Goal: Task Accomplishment & Management: Manage account settings

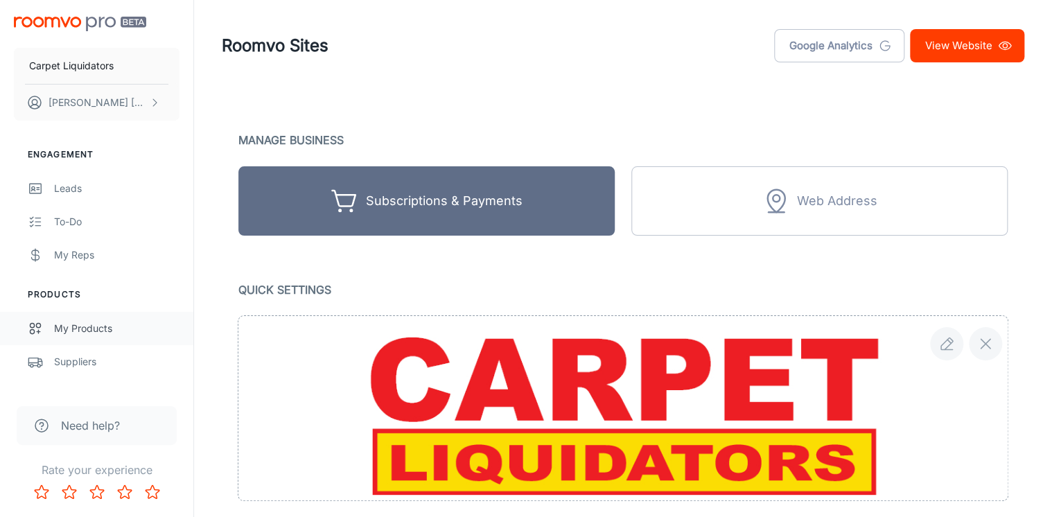
click at [95, 330] on div "My Products" at bounding box center [116, 328] width 125 height 15
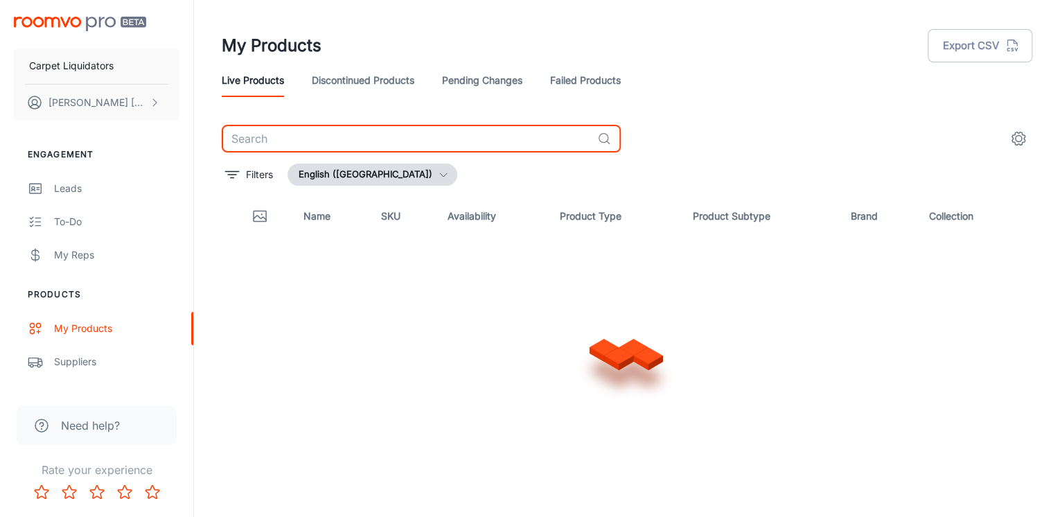
click at [282, 133] on input "text" at bounding box center [407, 139] width 370 height 28
type input "graceful II"
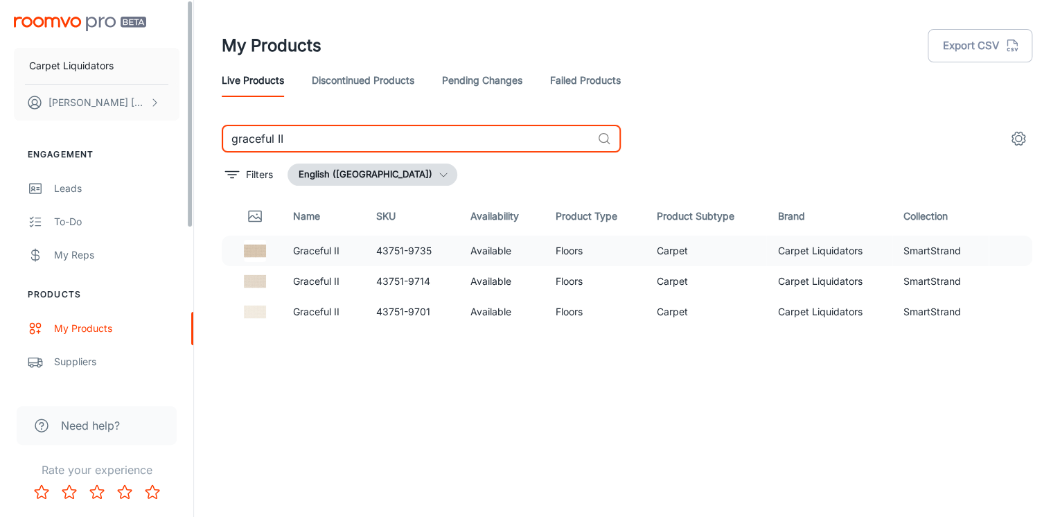
click at [363, 259] on td "Graceful II" at bounding box center [323, 251] width 83 height 30
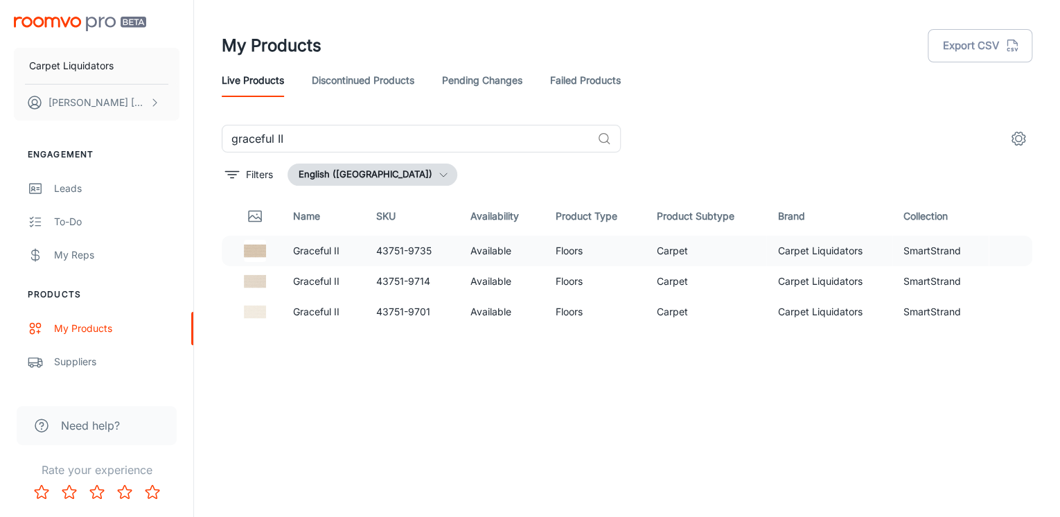
click at [313, 252] on p "Graceful II" at bounding box center [323, 250] width 61 height 15
click at [251, 250] on img at bounding box center [255, 251] width 22 height 22
click at [842, 249] on td "Carpet Liquidators" at bounding box center [829, 251] width 125 height 30
click at [366, 311] on td "43751-9701" at bounding box center [412, 312] width 94 height 30
click at [341, 259] on td "Graceful II" at bounding box center [323, 251] width 83 height 30
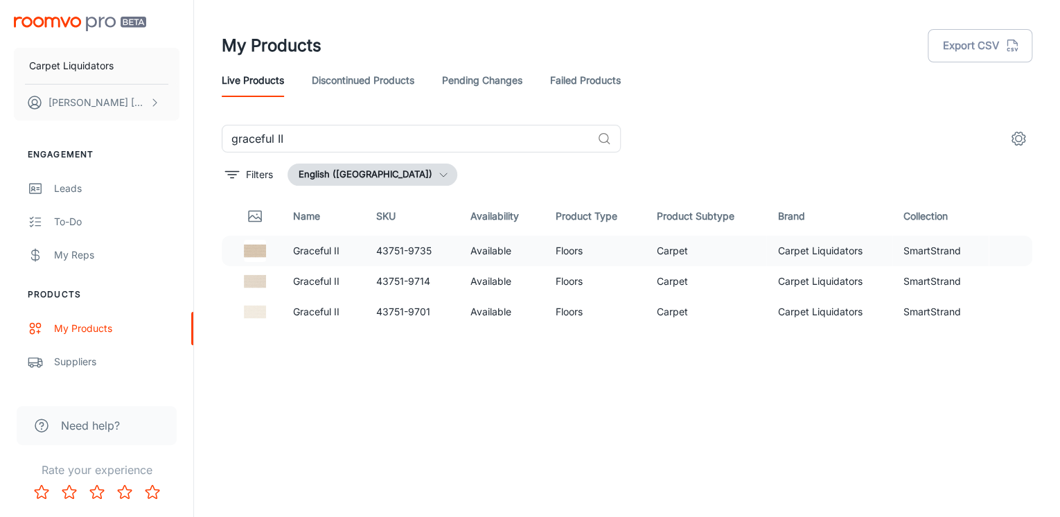
click at [330, 255] on p "Graceful II" at bounding box center [323, 250] width 61 height 15
click at [247, 255] on img at bounding box center [255, 251] width 22 height 22
click at [247, 281] on img at bounding box center [255, 281] width 22 height 22
drag, startPoint x: 322, startPoint y: 313, endPoint x: 324, endPoint y: 277, distance: 36.1
click at [322, 313] on p "Graceful II" at bounding box center [323, 311] width 61 height 15
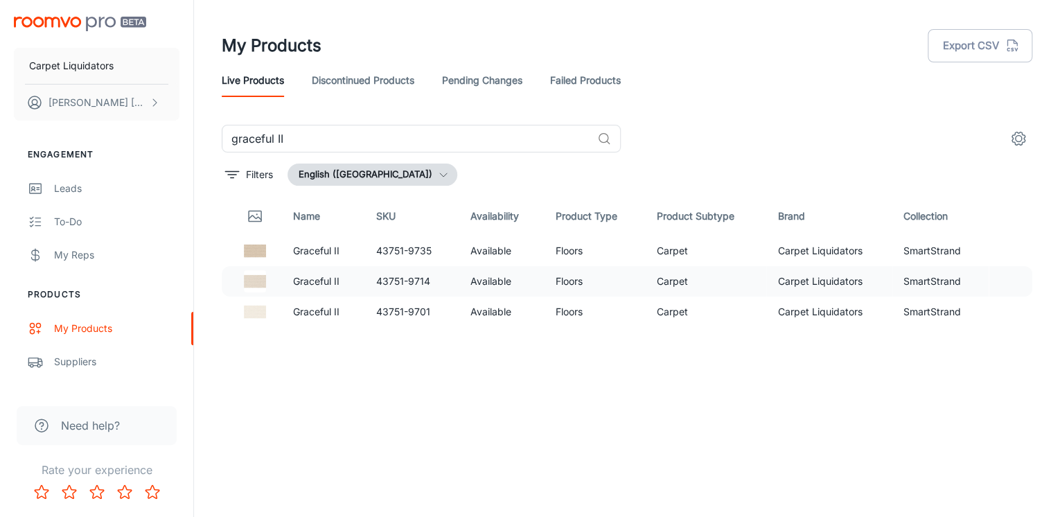
drag, startPoint x: 324, startPoint y: 277, endPoint x: 318, endPoint y: 252, distance: 26.4
click at [324, 277] on p "Graceful II" at bounding box center [323, 281] width 61 height 15
click at [318, 252] on p "Graceful II" at bounding box center [323, 250] width 61 height 15
click at [352, 252] on p "Graceful II" at bounding box center [323, 250] width 61 height 15
click at [1016, 142] on icon "settings" at bounding box center [1019, 138] width 17 height 17
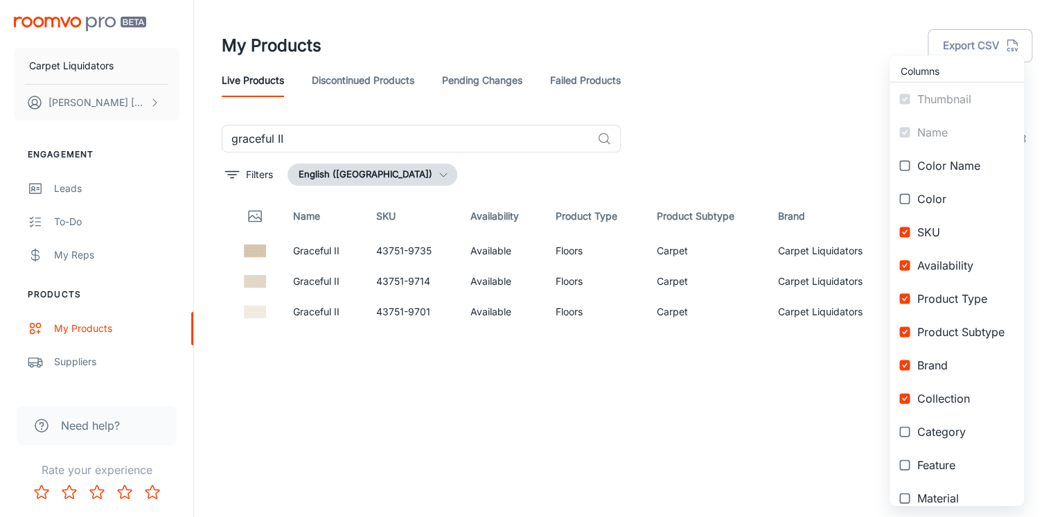
click at [521, 322] on div at bounding box center [530, 258] width 1060 height 517
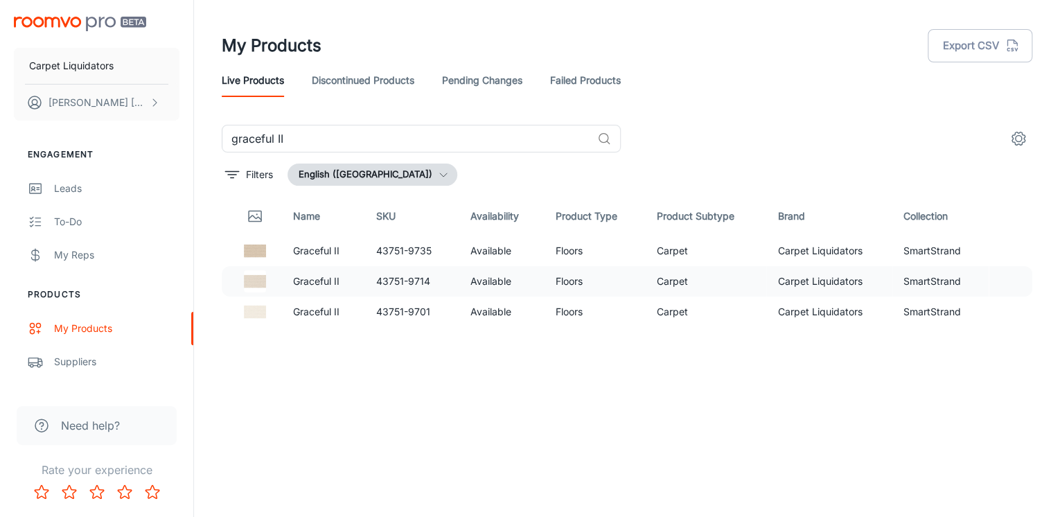
click at [407, 279] on td "43751-9714" at bounding box center [412, 281] width 94 height 30
click at [316, 251] on p "Graceful II" at bounding box center [323, 250] width 61 height 15
drag, startPoint x: 316, startPoint y: 251, endPoint x: 250, endPoint y: 249, distance: 66.6
click at [250, 249] on img at bounding box center [255, 251] width 22 height 22
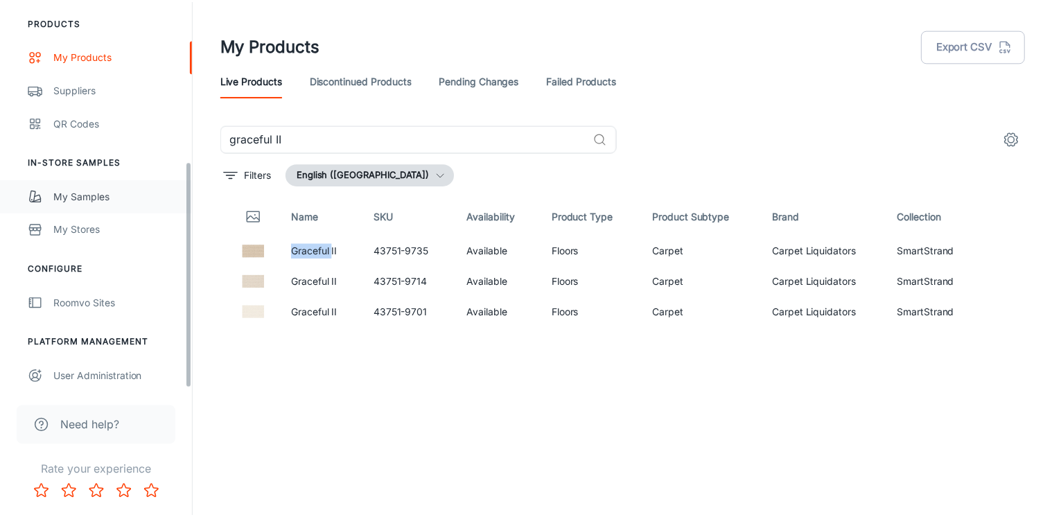
scroll to position [276, 0]
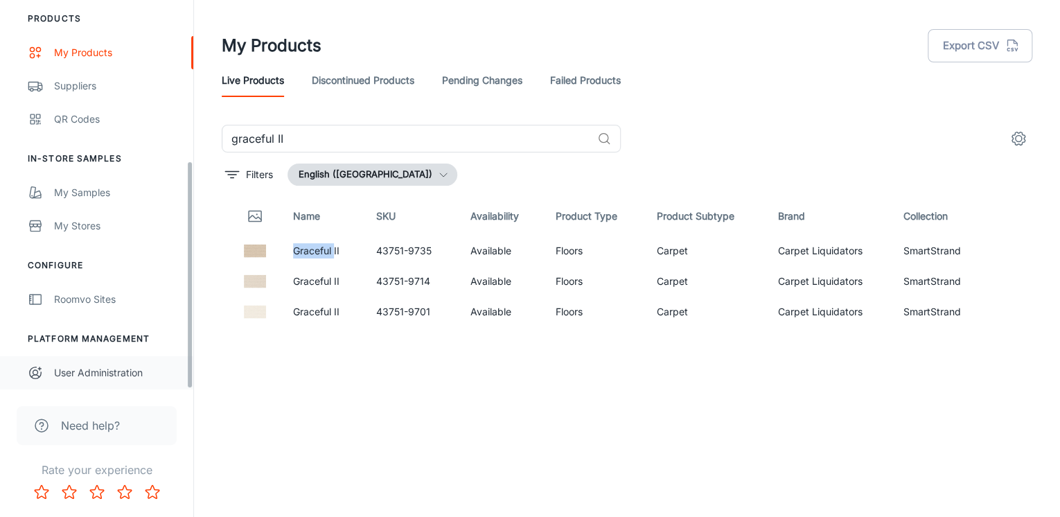
click at [85, 367] on div "User Administration" at bounding box center [116, 372] width 125 height 15
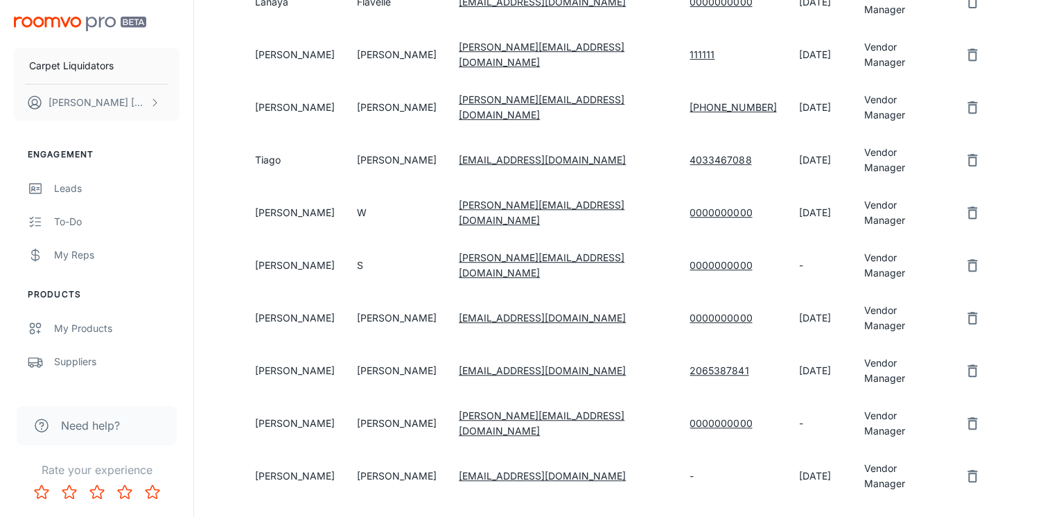
scroll to position [333, 0]
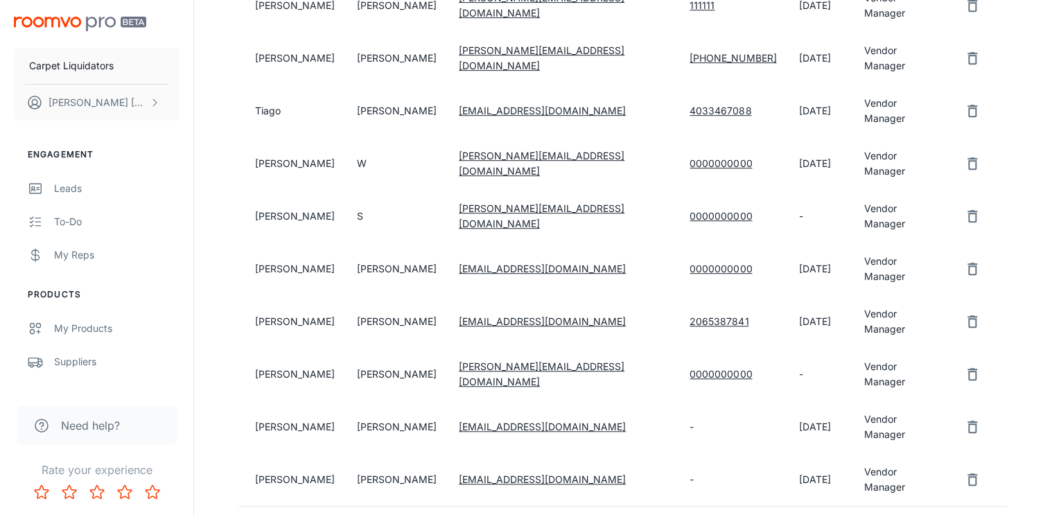
click at [261, 295] on td "[PERSON_NAME]" at bounding box center [291, 321] width 107 height 53
click at [435, 295] on td "[PERSON_NAME]" at bounding box center [397, 321] width 102 height 53
click at [504, 315] on link "[EMAIL_ADDRESS][DOMAIN_NAME]" at bounding box center [542, 321] width 167 height 12
click at [493, 315] on link "[EMAIL_ADDRESS][DOMAIN_NAME]" at bounding box center [542, 321] width 167 height 12
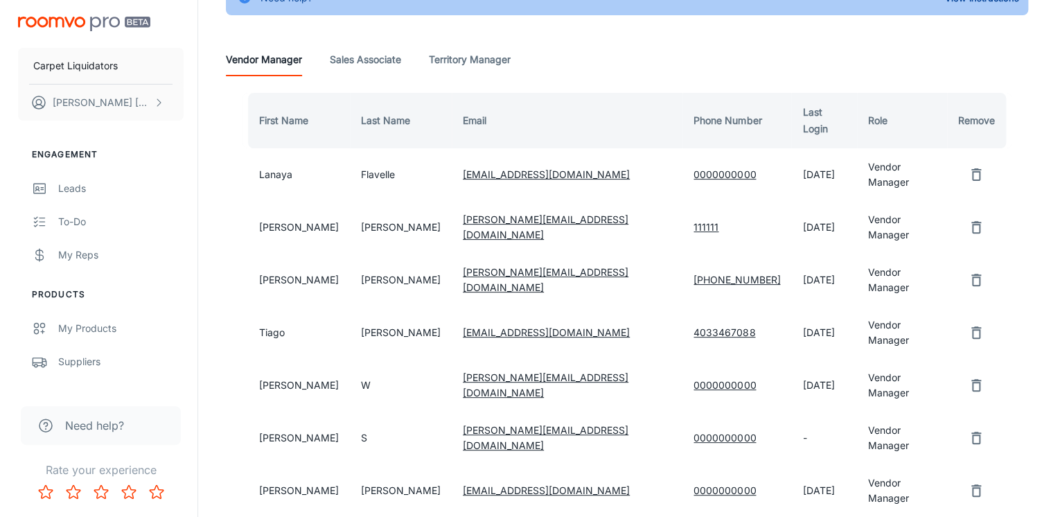
scroll to position [0, 0]
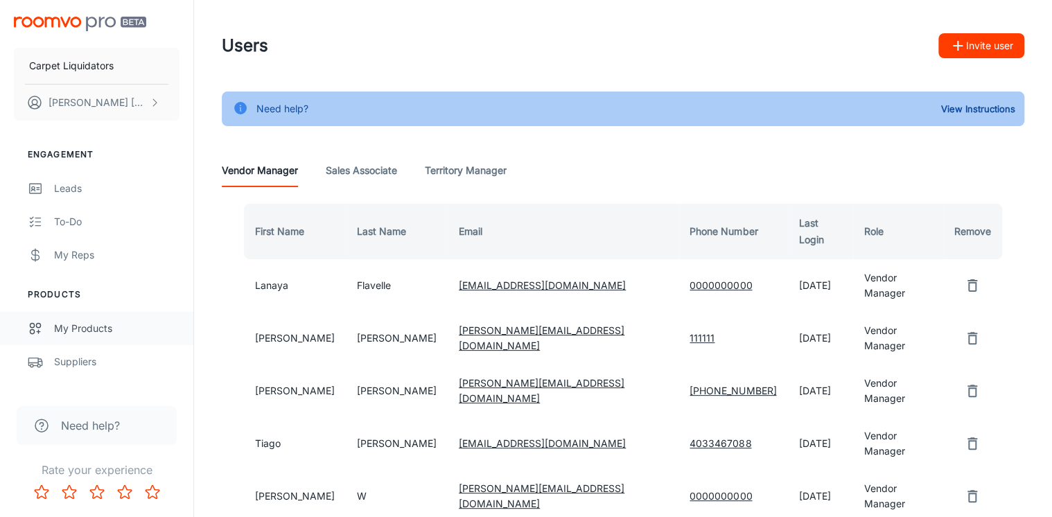
click at [77, 325] on div "My Products" at bounding box center [116, 328] width 125 height 15
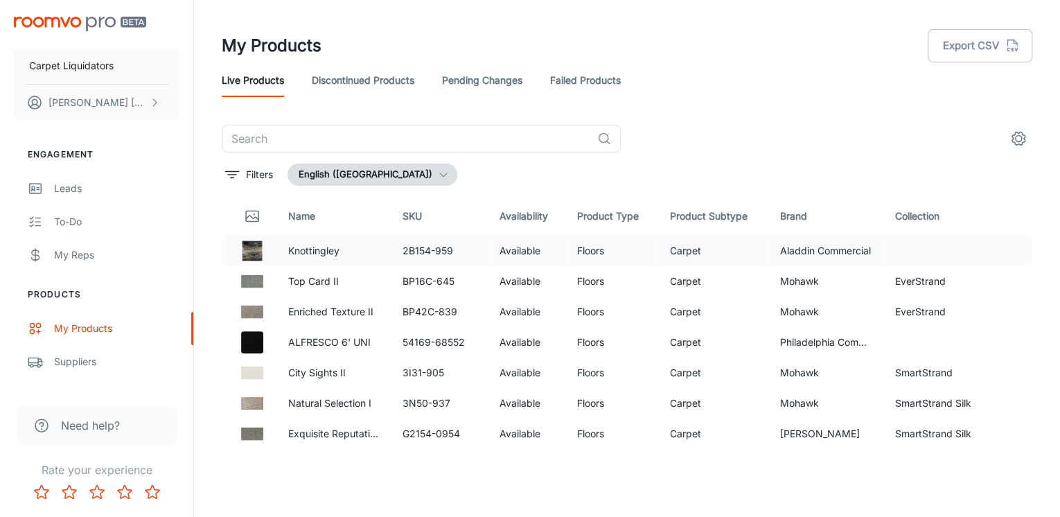
click at [299, 258] on p "Knottingley" at bounding box center [334, 250] width 93 height 15
click at [299, 252] on p "Knottingley" at bounding box center [334, 250] width 93 height 15
click at [310, 320] on td "Enriched Texture II" at bounding box center [334, 312] width 115 height 30
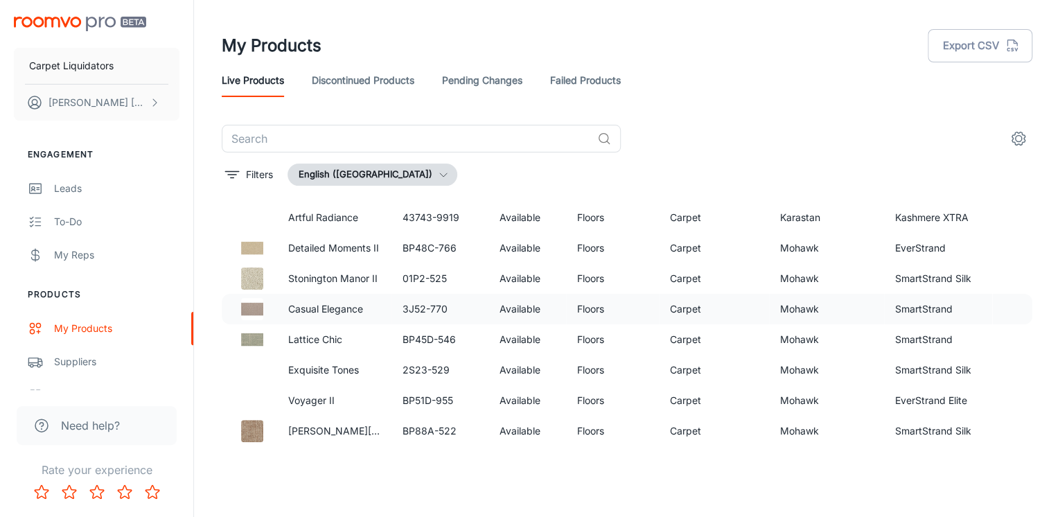
click at [347, 319] on td "Casual Elegance" at bounding box center [334, 309] width 115 height 30
click at [305, 344] on p "Lattice Chic" at bounding box center [334, 339] width 93 height 15
click at [306, 358] on td "Exquisite Tones" at bounding box center [334, 370] width 115 height 30
click at [584, 311] on td "Floors" at bounding box center [612, 309] width 93 height 30
click at [519, 308] on td "Available" at bounding box center [527, 309] width 78 height 30
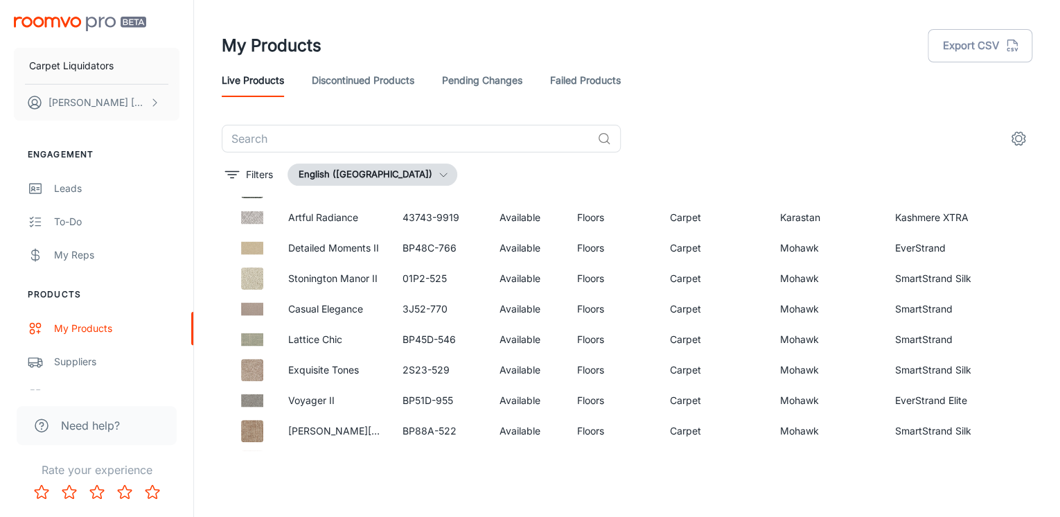
click at [468, 83] on link "Pending Changes" at bounding box center [482, 80] width 80 height 33
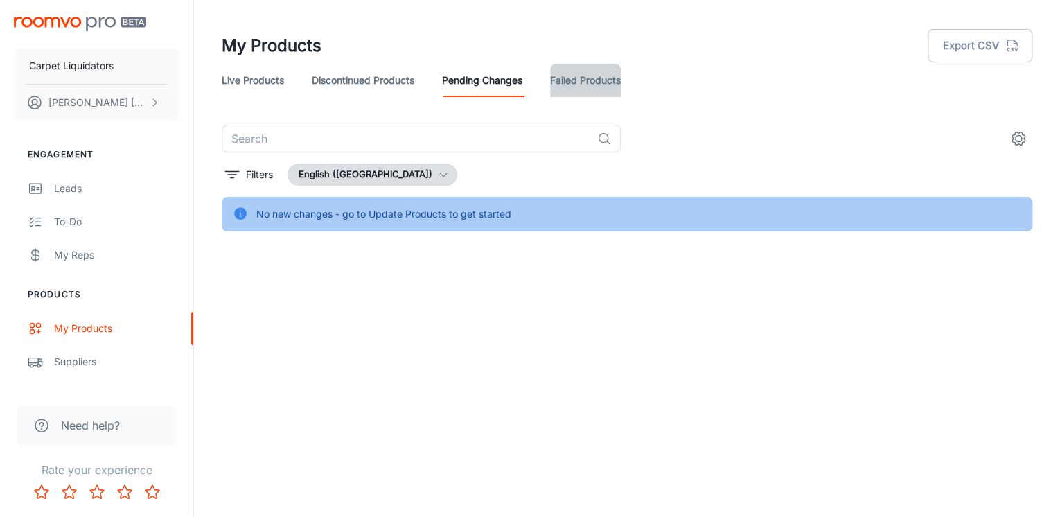
click at [608, 76] on link "Failed Products" at bounding box center [585, 80] width 71 height 33
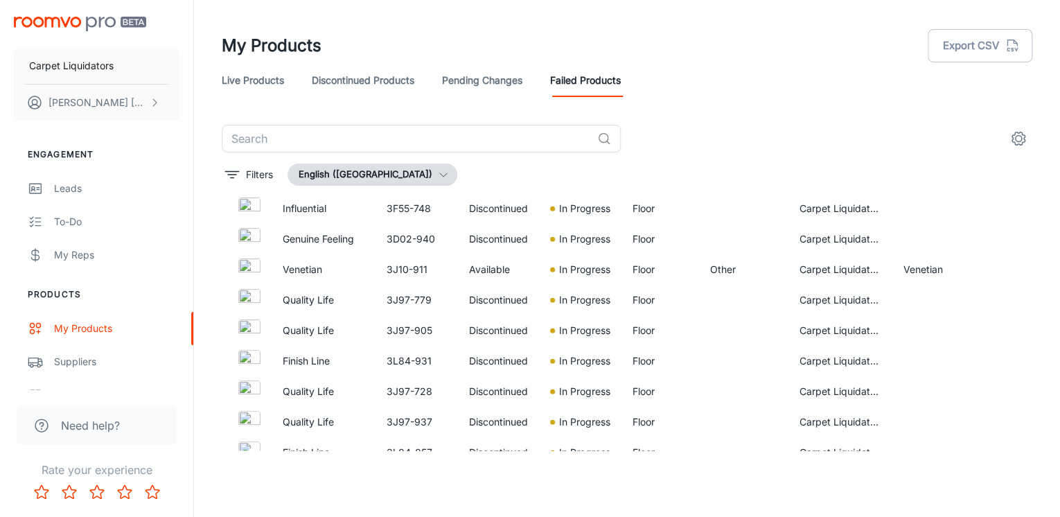
scroll to position [1737, 0]
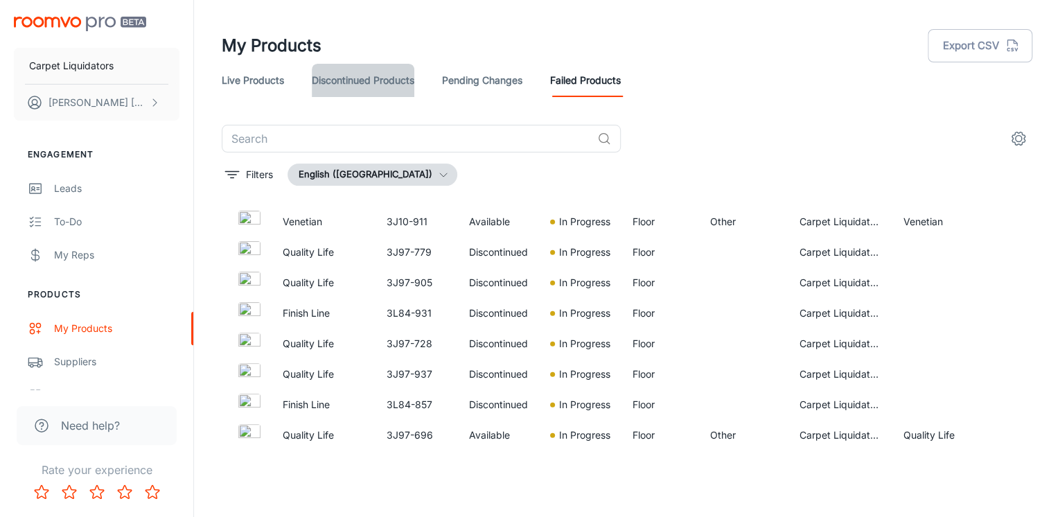
click at [359, 82] on link "Discontinued Products" at bounding box center [363, 80] width 103 height 33
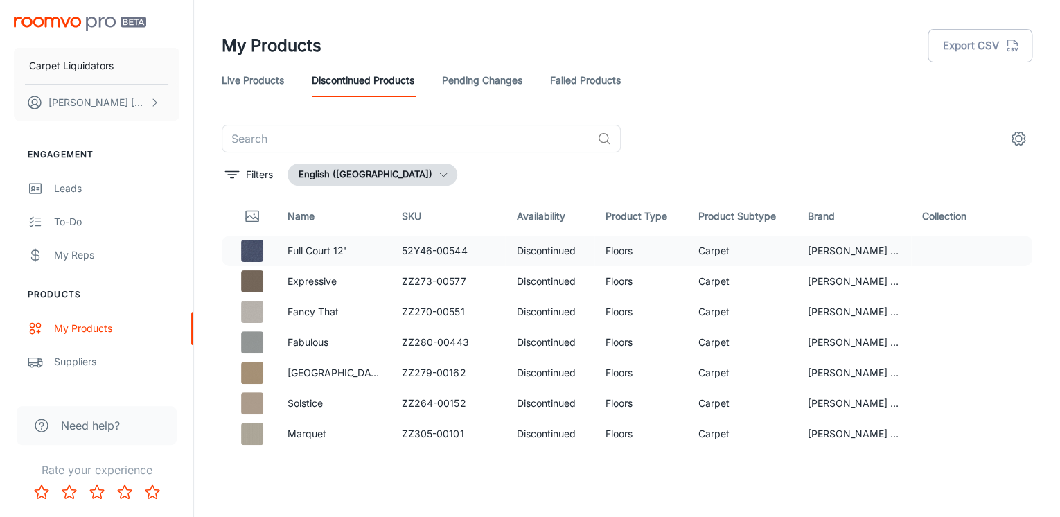
click at [315, 253] on p "Full Court 12'" at bounding box center [334, 250] width 92 height 15
click at [309, 292] on td "Expressive" at bounding box center [334, 281] width 114 height 30
click at [281, 78] on link "Live Products" at bounding box center [253, 80] width 62 height 33
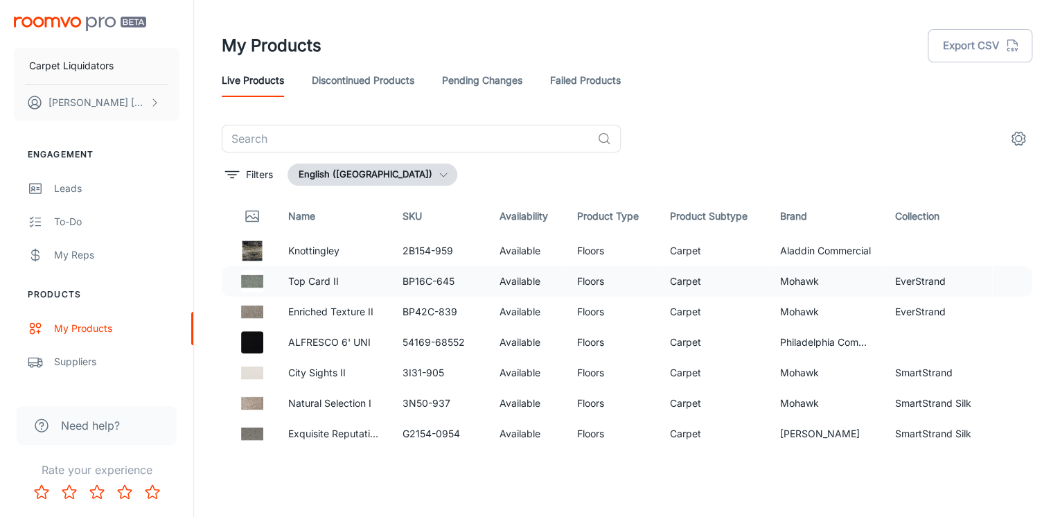
click at [316, 290] on td "Top Card II" at bounding box center [334, 281] width 115 height 30
click at [306, 280] on p "Top Card II" at bounding box center [334, 281] width 93 height 15
click at [311, 340] on p "ALFRESCO 6' UNI" at bounding box center [334, 342] width 93 height 15
drag, startPoint x: 304, startPoint y: 369, endPoint x: 306, endPoint y: 398, distance: 29.2
click at [304, 369] on p "City Sights II" at bounding box center [334, 372] width 93 height 15
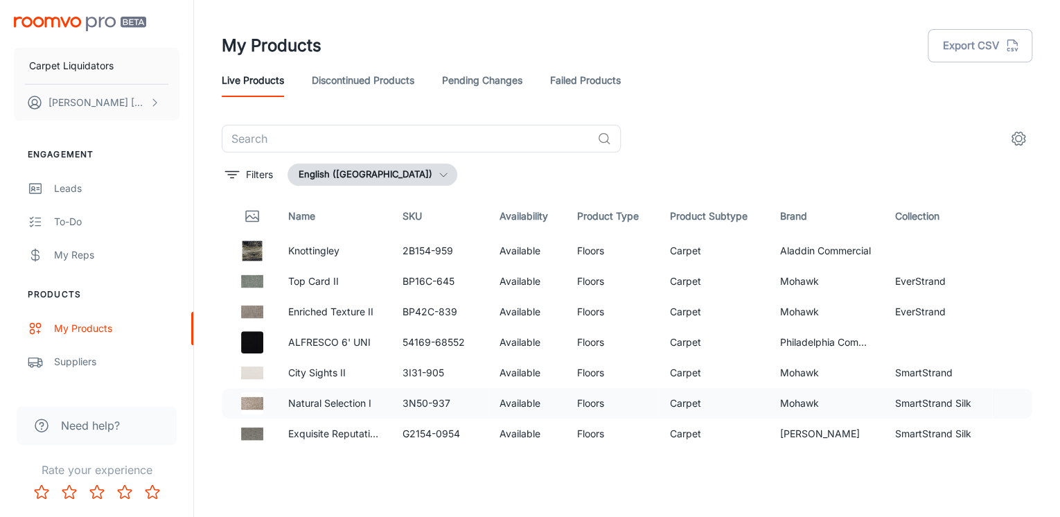
click at [301, 404] on p "Natural Selection I" at bounding box center [334, 403] width 93 height 15
click at [322, 432] on p "Exquisite Reputation" at bounding box center [334, 433] width 93 height 15
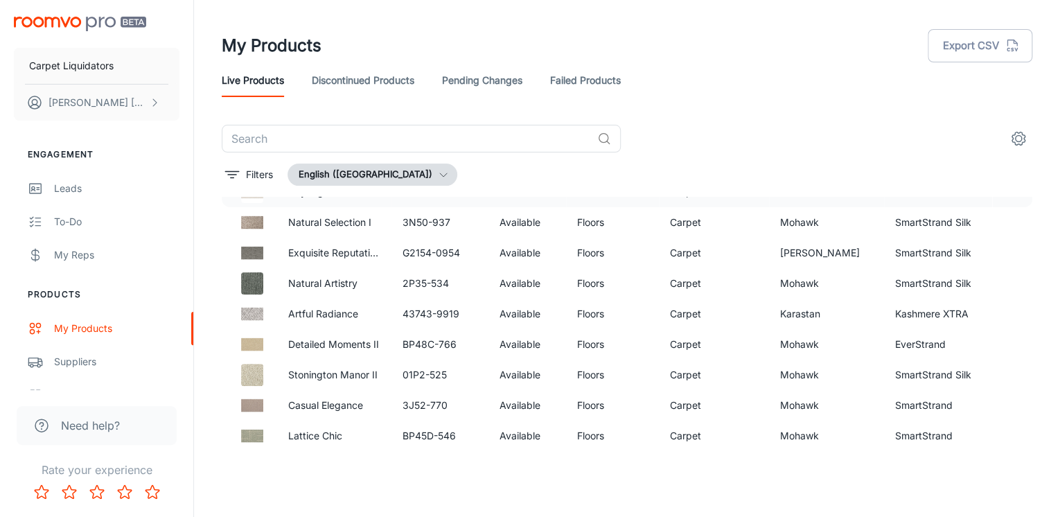
scroll to position [277, 0]
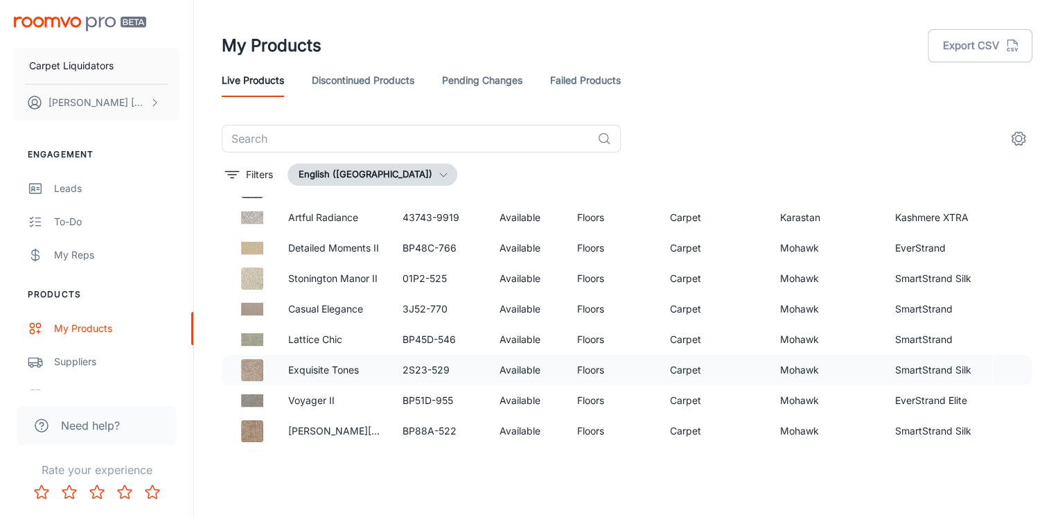
click at [424, 370] on td "2S23-529" at bounding box center [440, 370] width 96 height 30
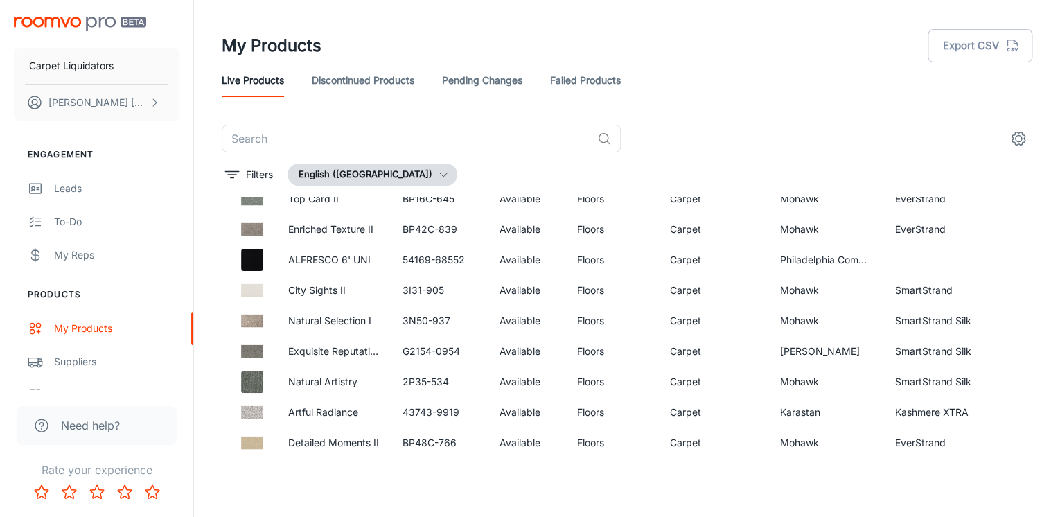
scroll to position [0, 0]
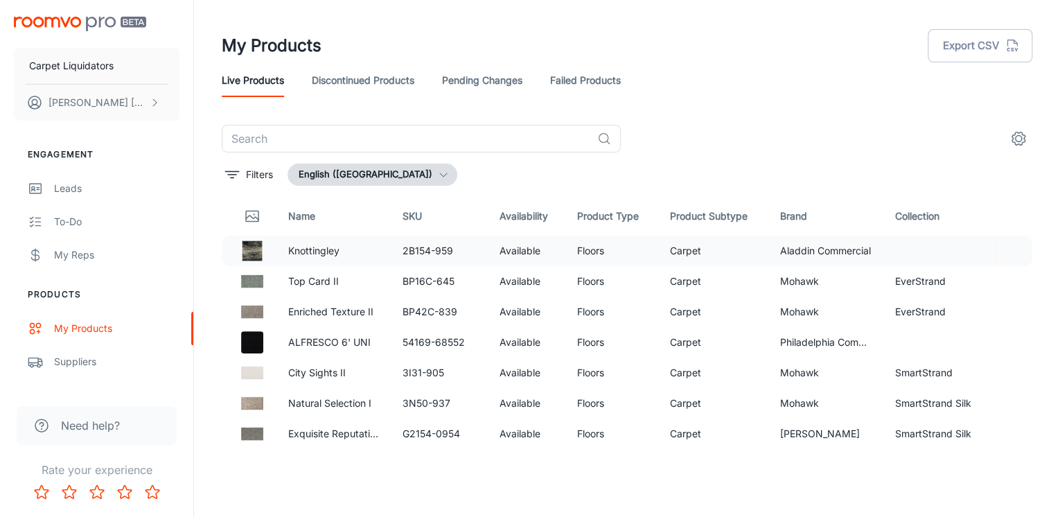
click at [516, 258] on td "Available" at bounding box center [527, 251] width 78 height 30
click at [516, 254] on td "Available" at bounding box center [527, 251] width 78 height 30
click at [414, 177] on button "English ([GEOGRAPHIC_DATA])" at bounding box center [373, 175] width 170 height 22
click at [403, 174] on div at bounding box center [530, 258] width 1060 height 517
click at [254, 184] on button "Filters" at bounding box center [249, 175] width 55 height 22
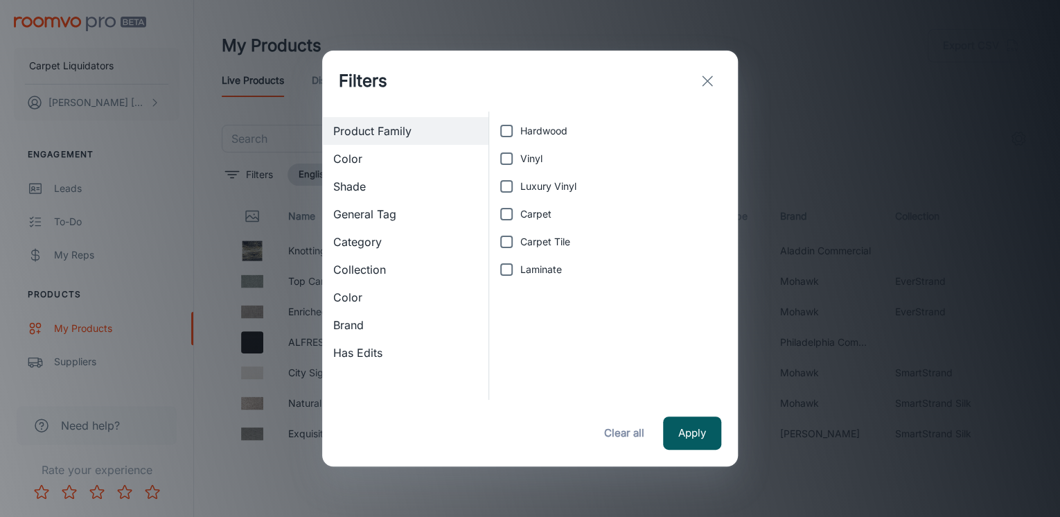
click at [336, 263] on span "Collection" at bounding box center [405, 269] width 144 height 17
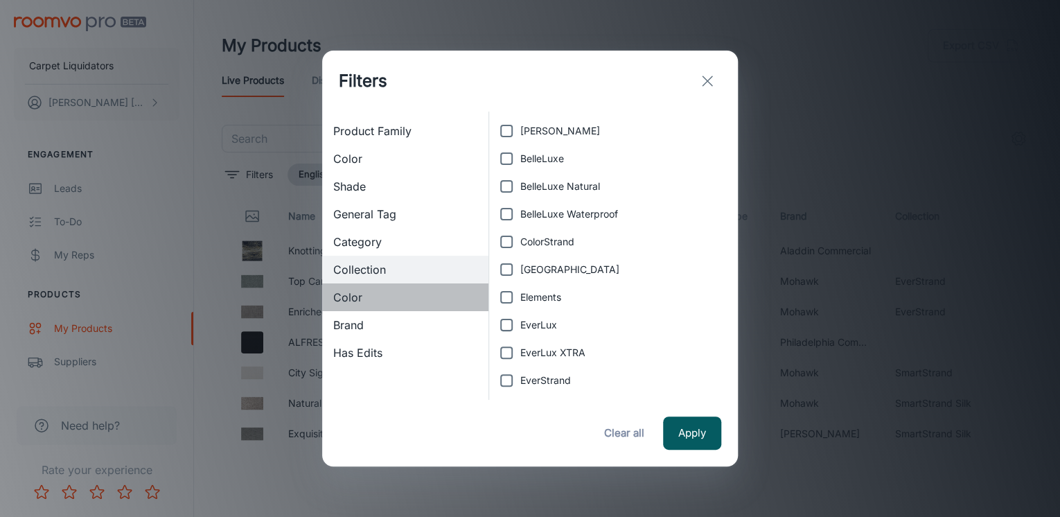
click at [340, 299] on span "Color" at bounding box center [405, 297] width 144 height 17
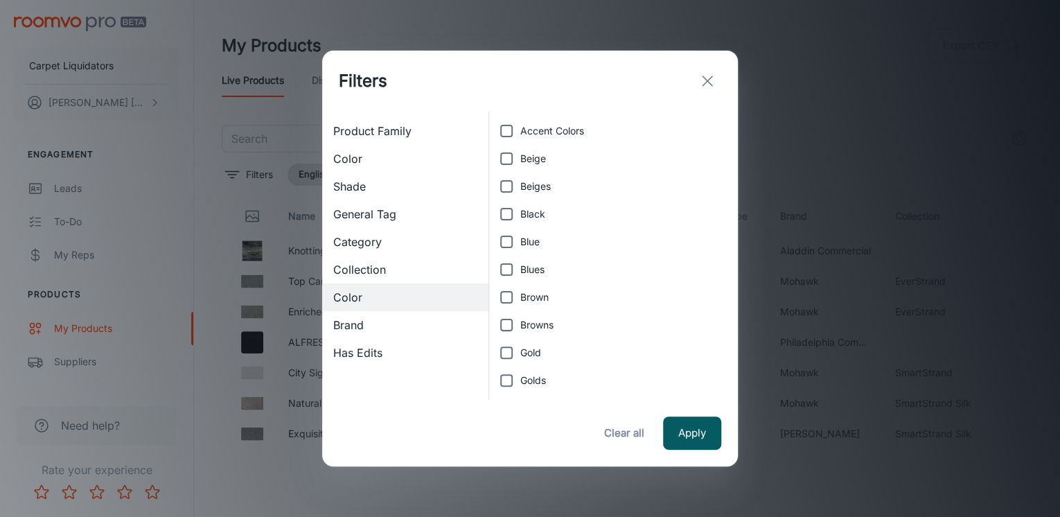
click at [363, 322] on span "Brand" at bounding box center [405, 325] width 144 height 17
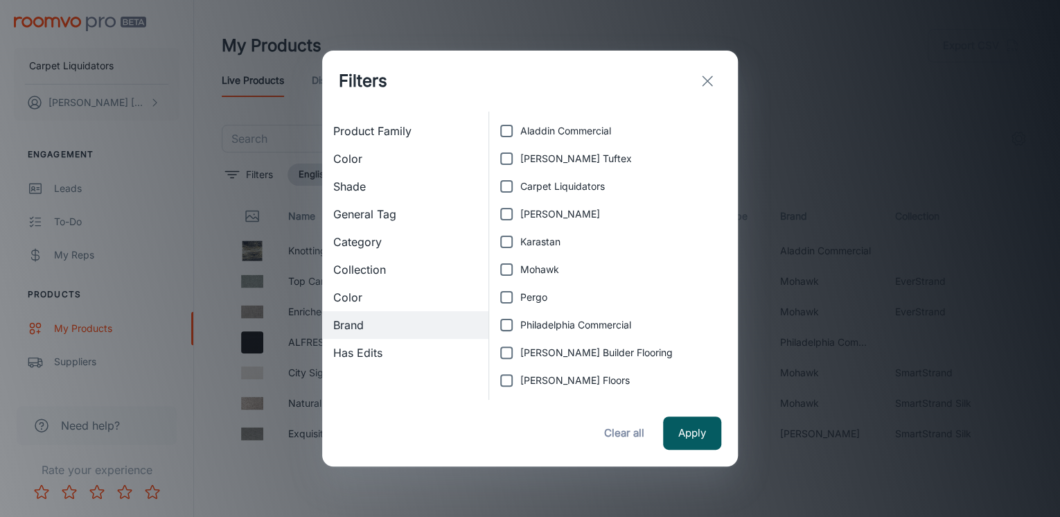
click at [507, 191] on input "Carpet Liquidators" at bounding box center [507, 187] width 28 height 28
checkbox input "true"
click at [698, 436] on button "Apply" at bounding box center [692, 433] width 58 height 33
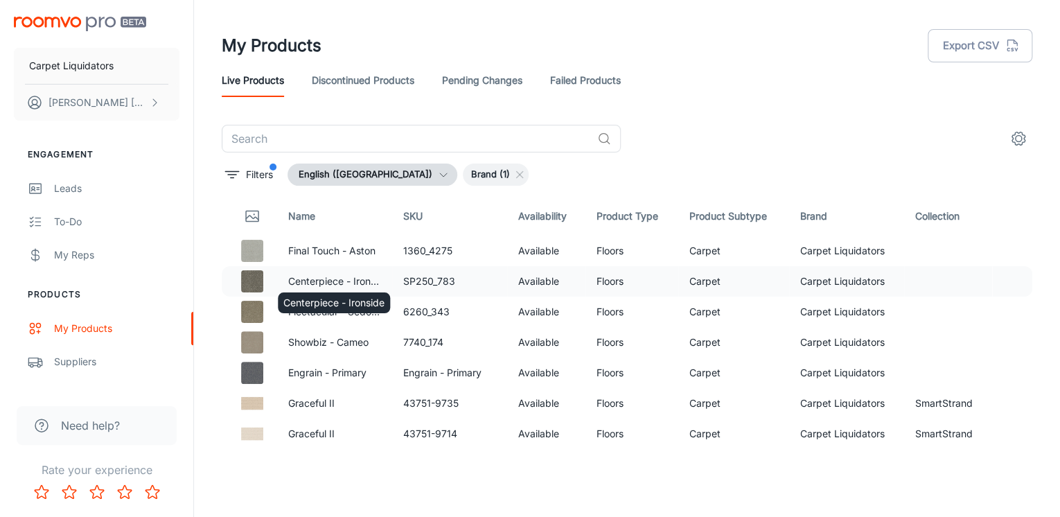
click at [301, 279] on p "Centerpiece - Ironside" at bounding box center [334, 281] width 93 height 15
drag, startPoint x: 301, startPoint y: 283, endPoint x: 255, endPoint y: 281, distance: 46.5
click at [256, 281] on img at bounding box center [252, 281] width 22 height 22
click at [661, 47] on div "My Products Export CSV" at bounding box center [627, 46] width 811 height 36
click at [493, 79] on link "Pending Changes" at bounding box center [482, 80] width 80 height 33
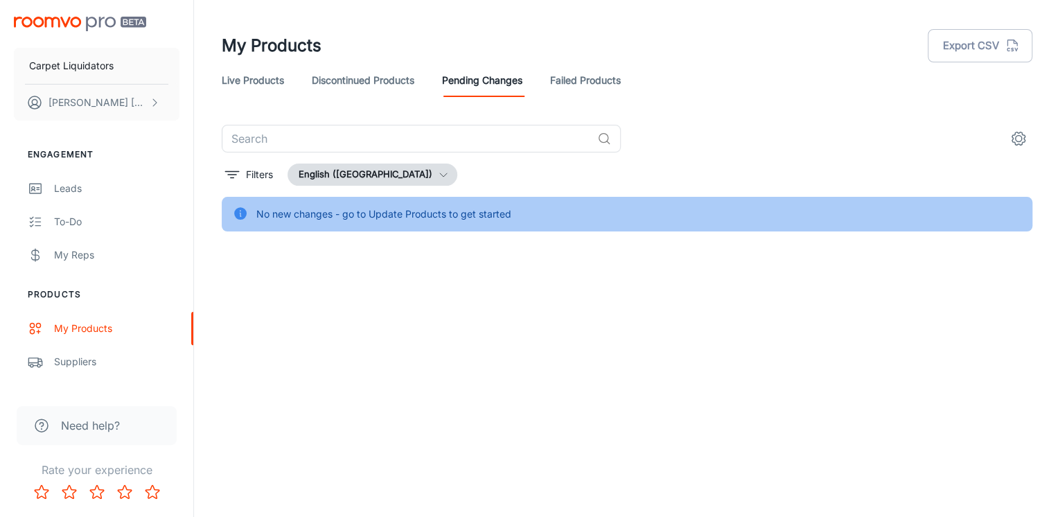
click at [351, 78] on link "Discontinued Products" at bounding box center [363, 80] width 103 height 33
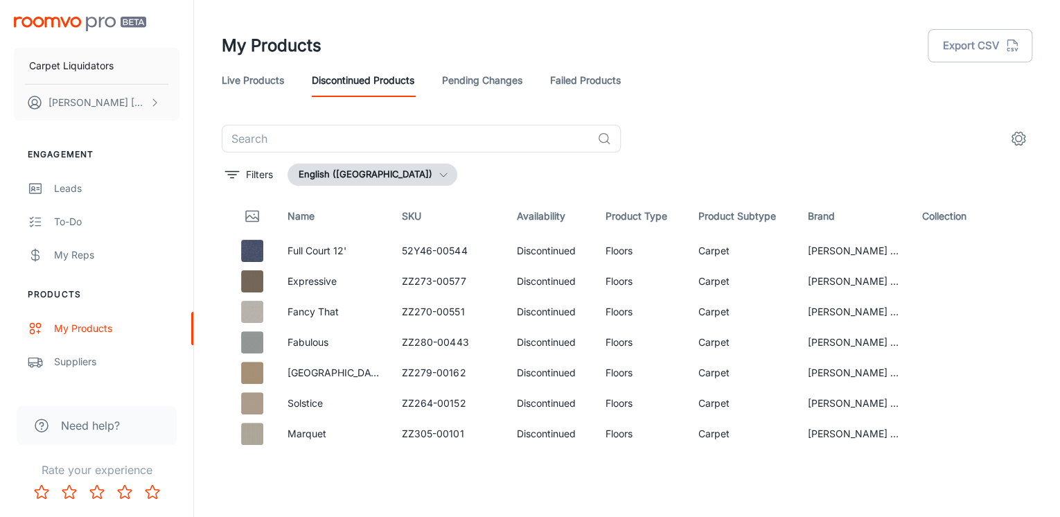
click at [592, 78] on link "Failed Products" at bounding box center [585, 80] width 71 height 33
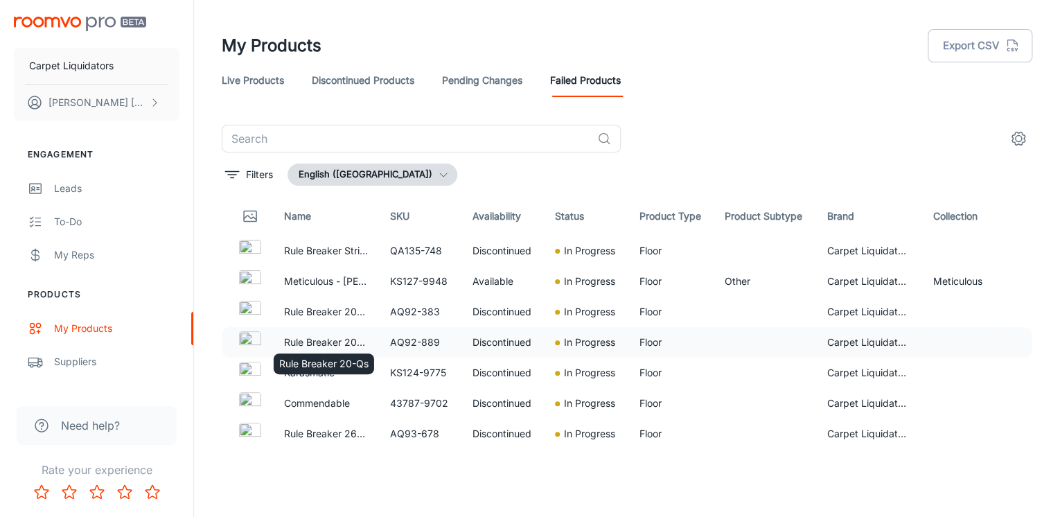
click at [316, 342] on p "Rule Breaker 20-Qs" at bounding box center [326, 342] width 84 height 15
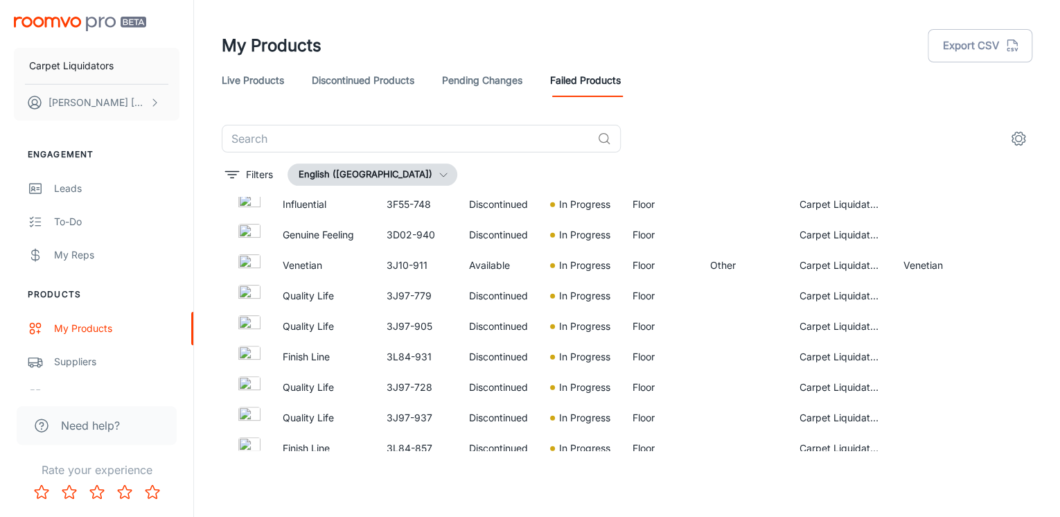
scroll to position [1704, 0]
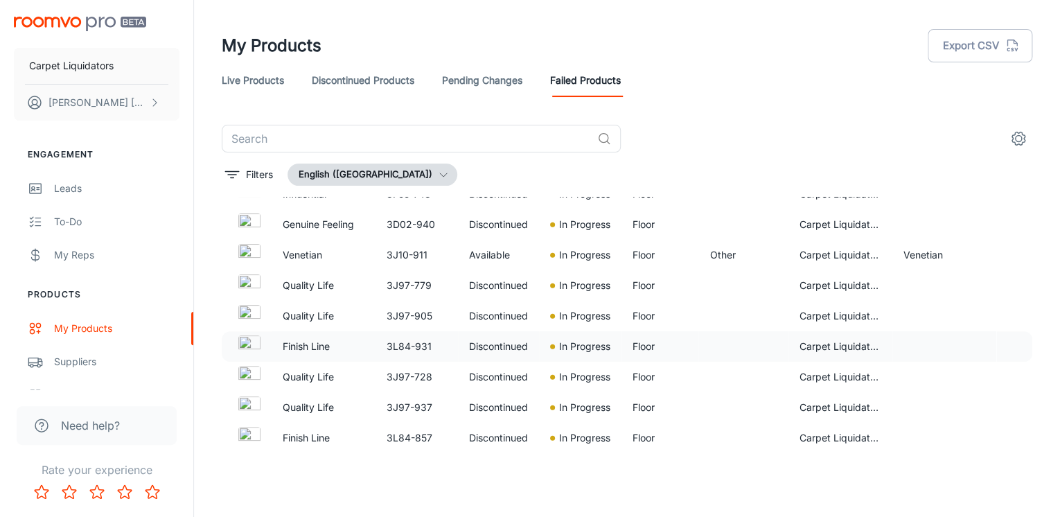
click at [512, 348] on td "Discontinued" at bounding box center [498, 346] width 81 height 30
click at [506, 378] on td "Discontinued" at bounding box center [498, 377] width 81 height 30
click at [408, 378] on td "3J97-728" at bounding box center [417, 377] width 82 height 30
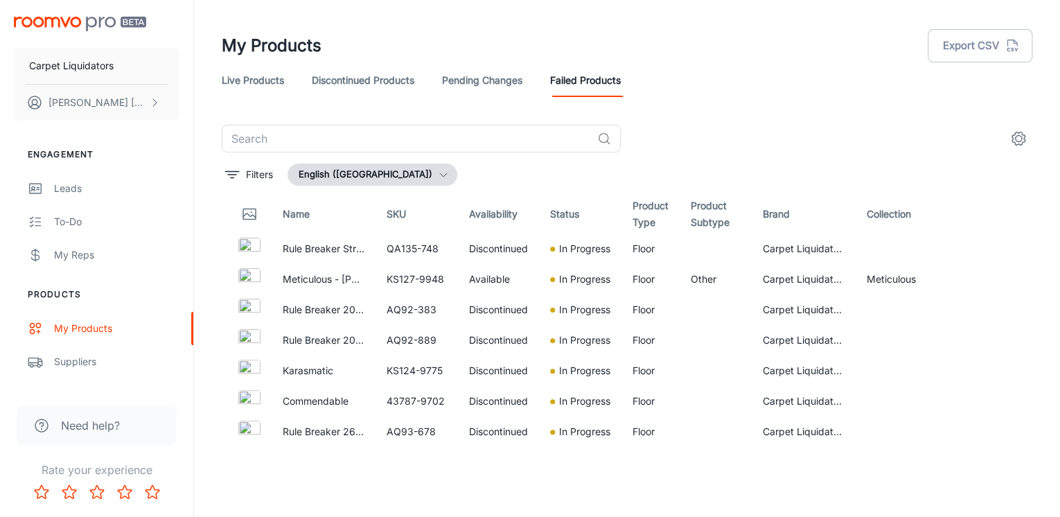
scroll to position [0, 0]
